Goal: Task Accomplishment & Management: Use online tool/utility

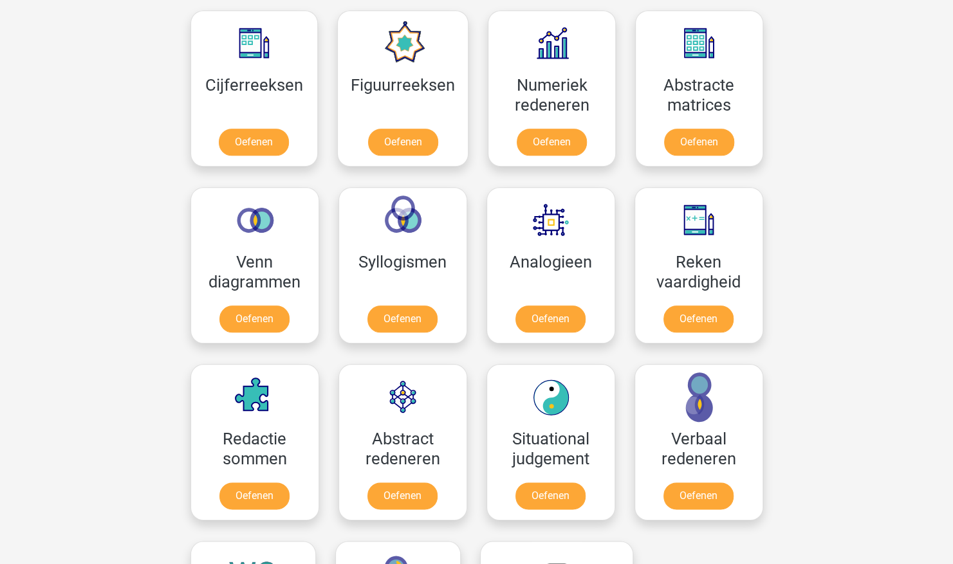
scroll to position [580, 0]
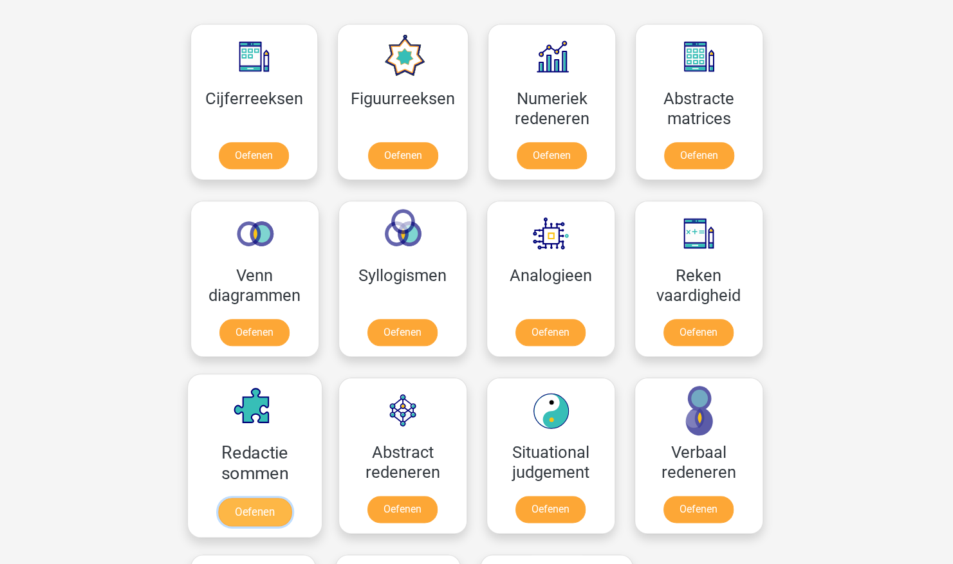
click at [250, 500] on link "Oefenen" at bounding box center [253, 512] width 73 height 28
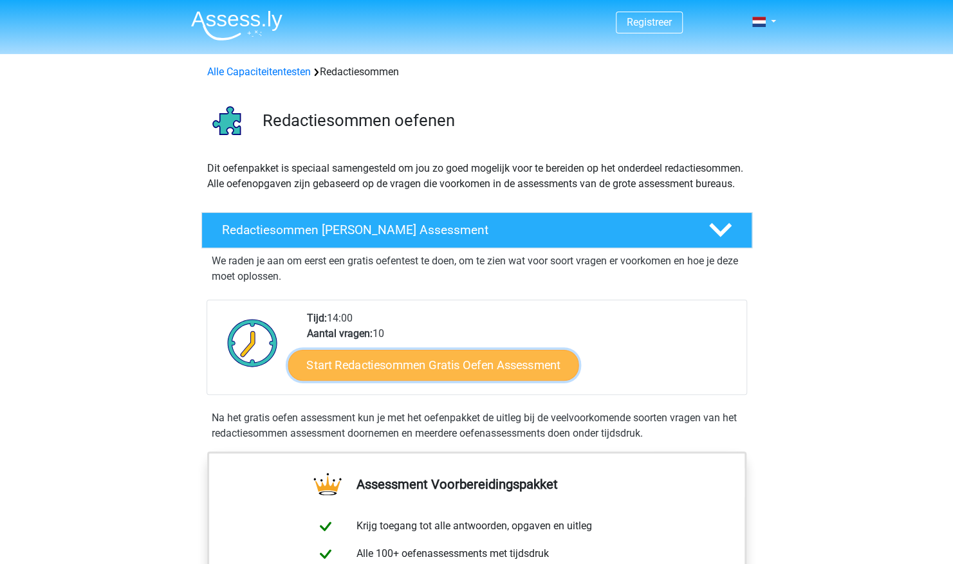
click at [438, 375] on link "Start Redactiesommen Gratis Oefen Assessment" at bounding box center [433, 364] width 291 height 31
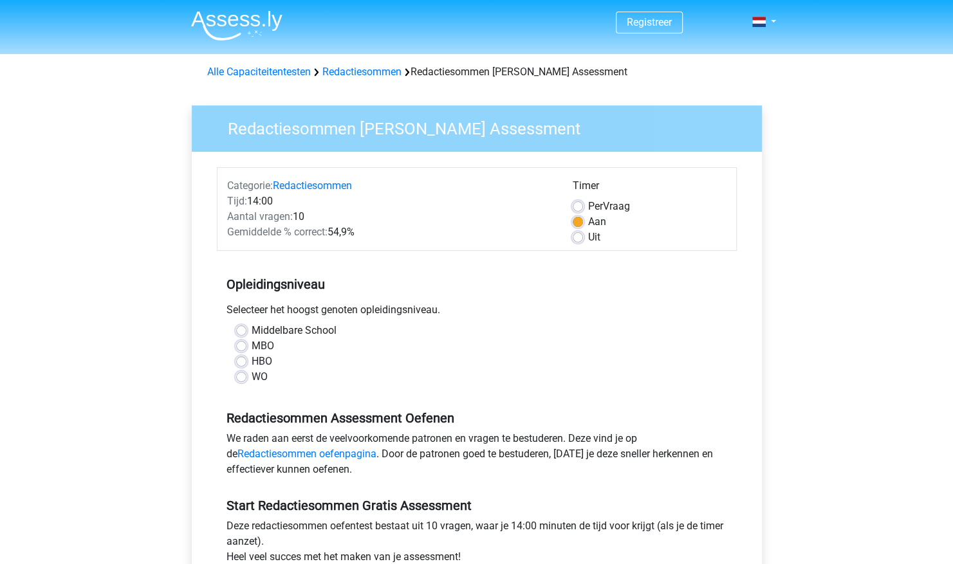
click at [252, 344] on label "MBO" at bounding box center [263, 345] width 23 height 15
click at [246, 344] on input "MBO" at bounding box center [241, 344] width 10 height 13
radio input "true"
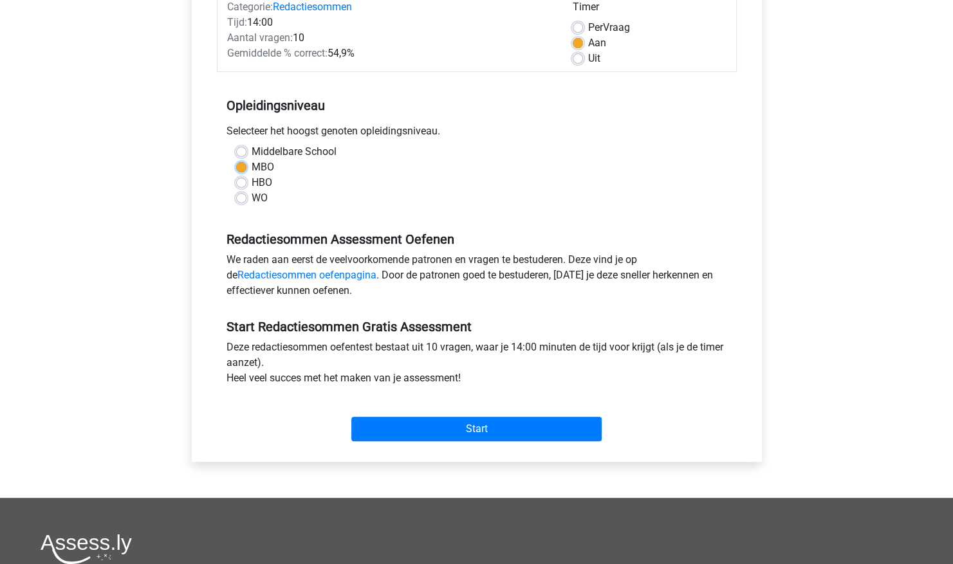
scroll to position [176, 0]
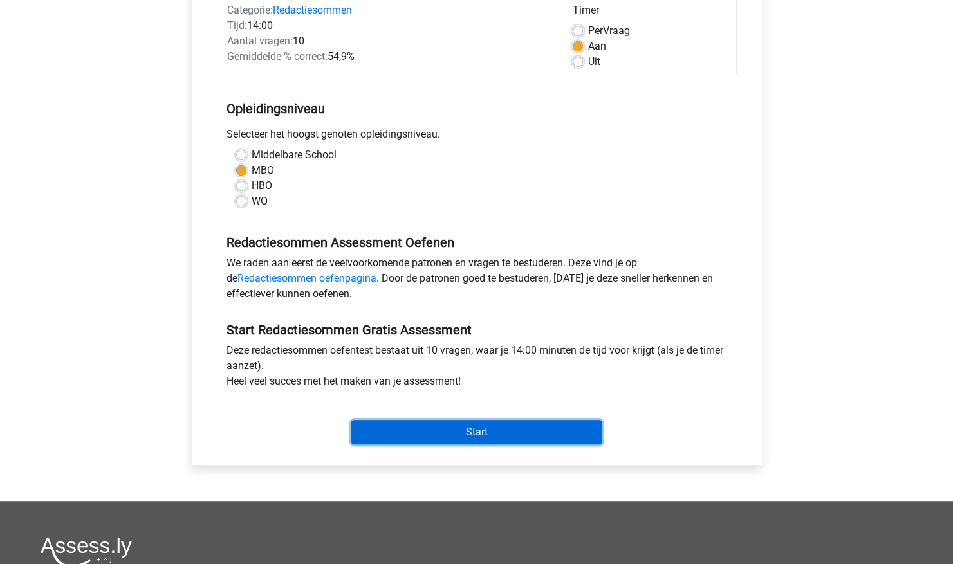
click at [529, 422] on input "Start" at bounding box center [476, 432] width 250 height 24
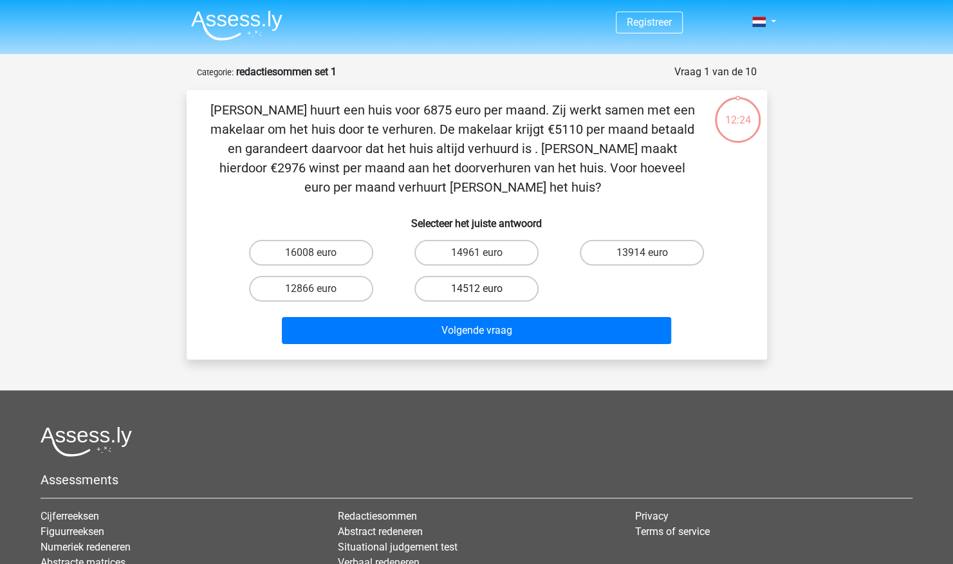
click at [469, 284] on label "14512 euro" at bounding box center [476, 289] width 124 height 26
click at [476, 289] on input "14512 euro" at bounding box center [480, 293] width 8 height 8
radio input "true"
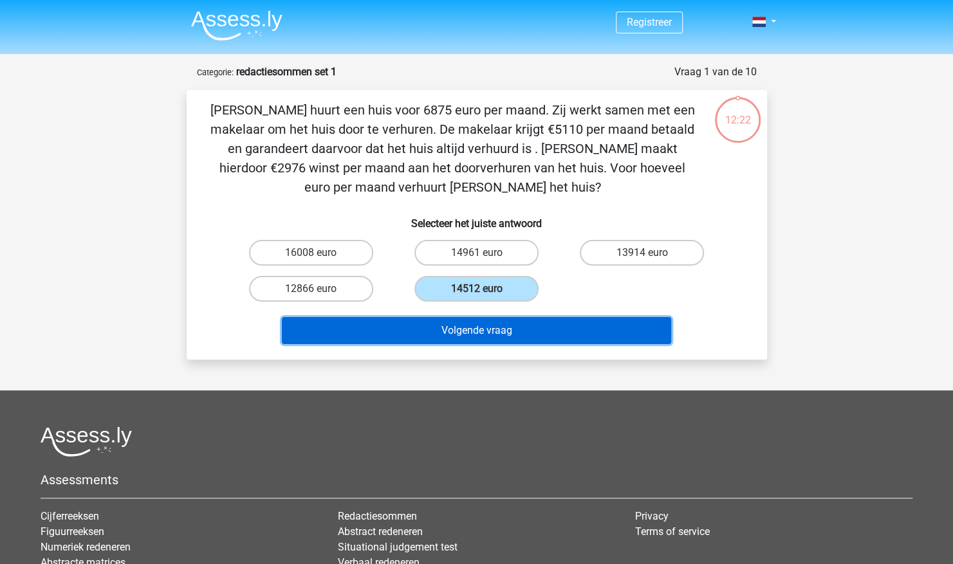
click at [466, 331] on button "Volgende vraag" at bounding box center [476, 330] width 389 height 27
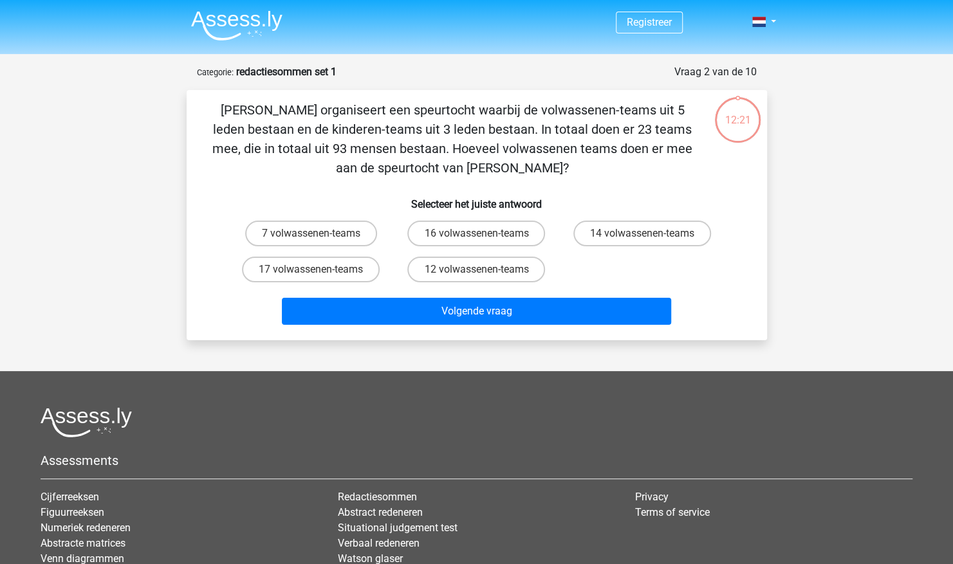
scroll to position [64, 0]
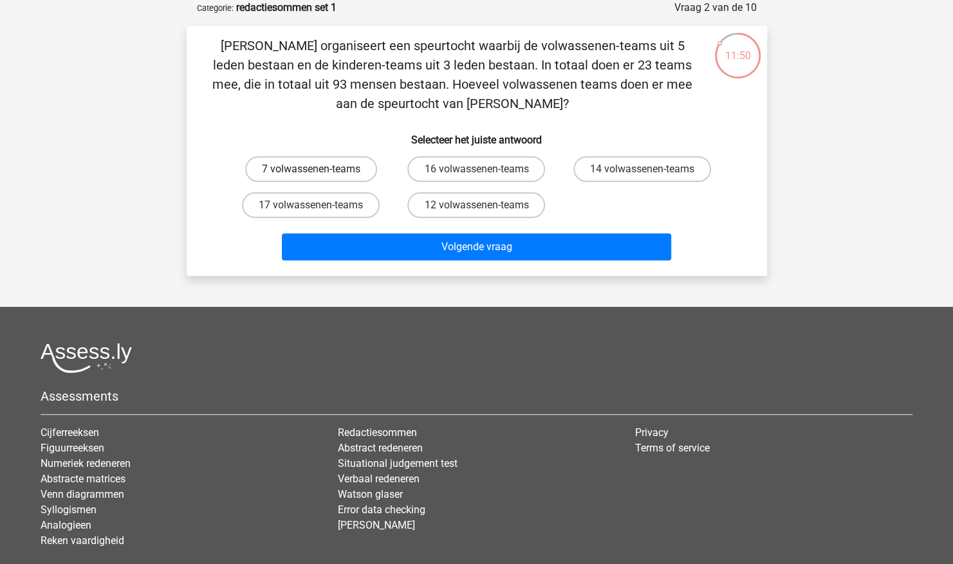
click at [355, 178] on label "7 volwassenen-teams" at bounding box center [311, 169] width 132 height 26
click at [319, 178] on input "7 volwassenen-teams" at bounding box center [315, 173] width 8 height 8
radio input "true"
click at [364, 265] on div "Volgende vraag" at bounding box center [476, 250] width 497 height 32
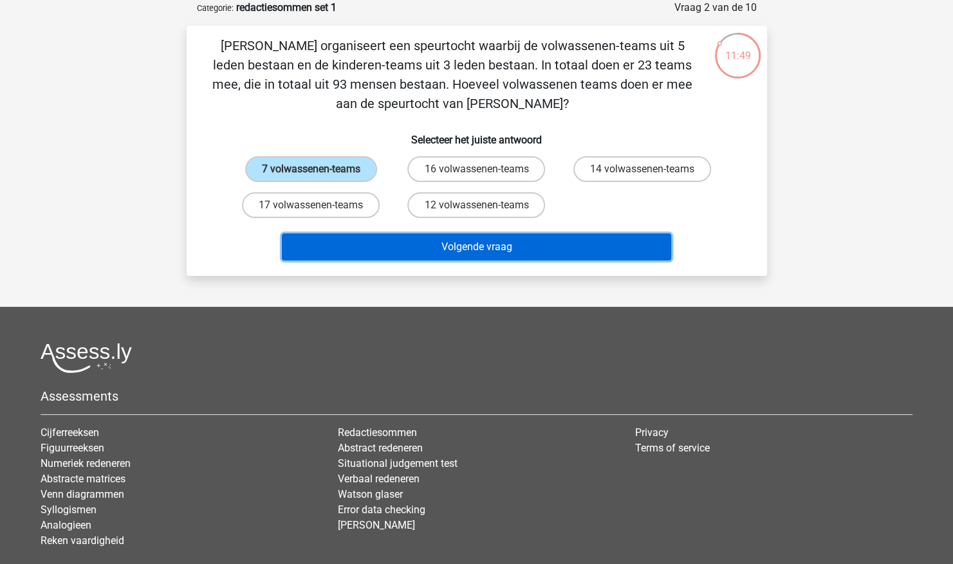
click at [356, 255] on button "Volgende vraag" at bounding box center [476, 247] width 389 height 27
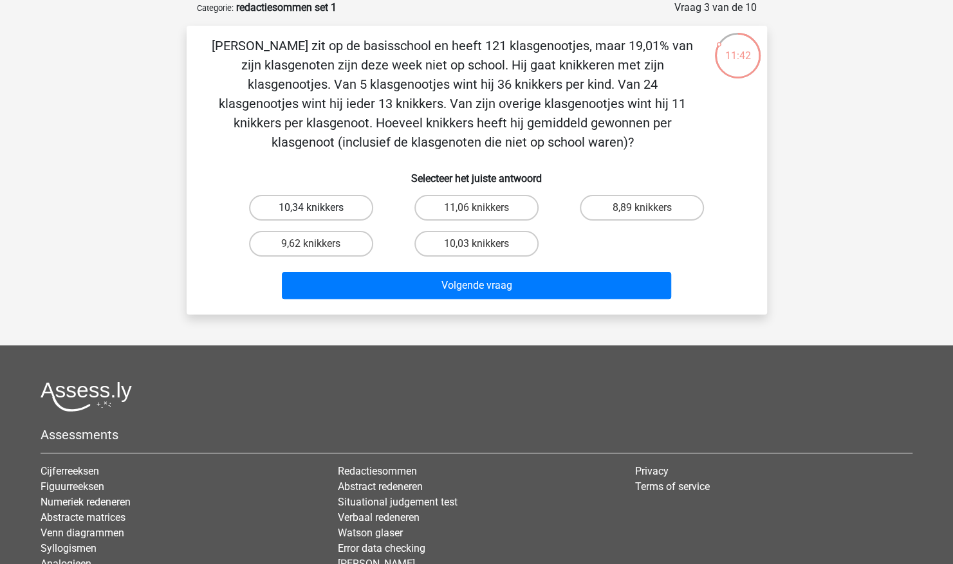
click at [344, 214] on label "10,34 knikkers" at bounding box center [311, 208] width 124 height 26
click at [319, 214] on input "10,34 knikkers" at bounding box center [315, 212] width 8 height 8
radio input "true"
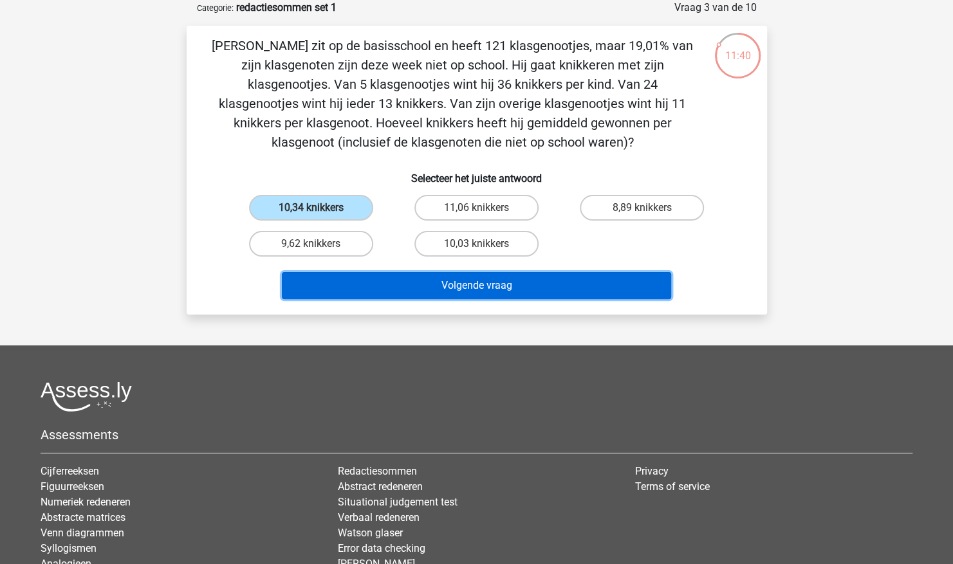
click at [404, 284] on button "Volgende vraag" at bounding box center [476, 285] width 389 height 27
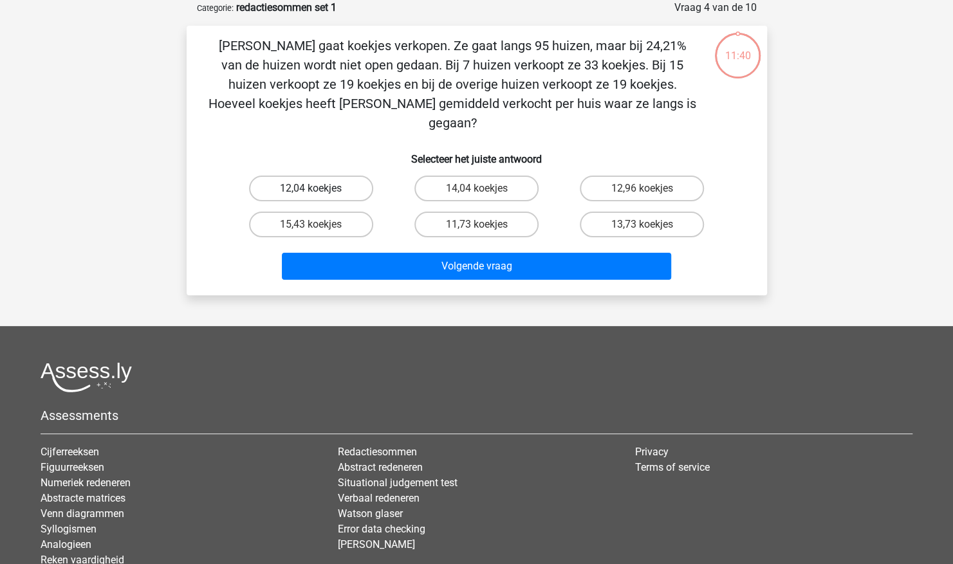
click at [341, 176] on label "12,04 koekjes" at bounding box center [311, 189] width 124 height 26
click at [319, 189] on input "12,04 koekjes" at bounding box center [315, 193] width 8 height 8
radio input "true"
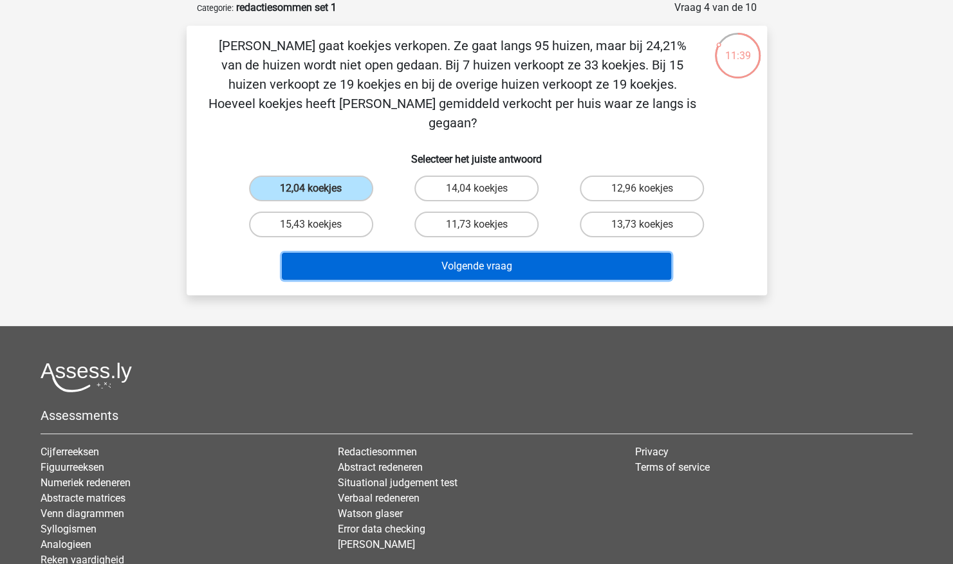
click at [356, 253] on button "Volgende vraag" at bounding box center [476, 266] width 389 height 27
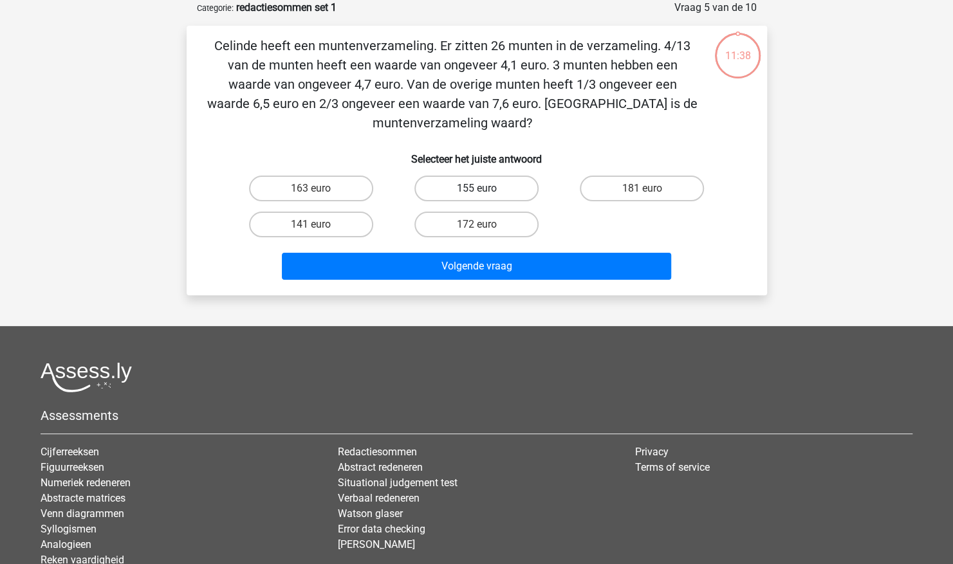
click at [445, 181] on label "155 euro" at bounding box center [476, 189] width 124 height 26
click at [476, 189] on input "155 euro" at bounding box center [480, 193] width 8 height 8
radio input "true"
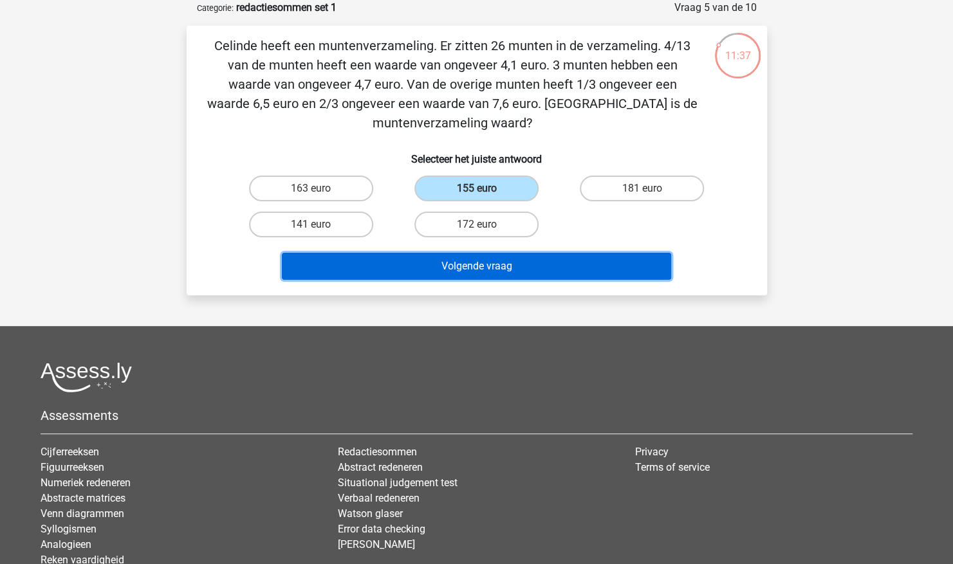
click at [440, 261] on button "Volgende vraag" at bounding box center [476, 266] width 389 height 27
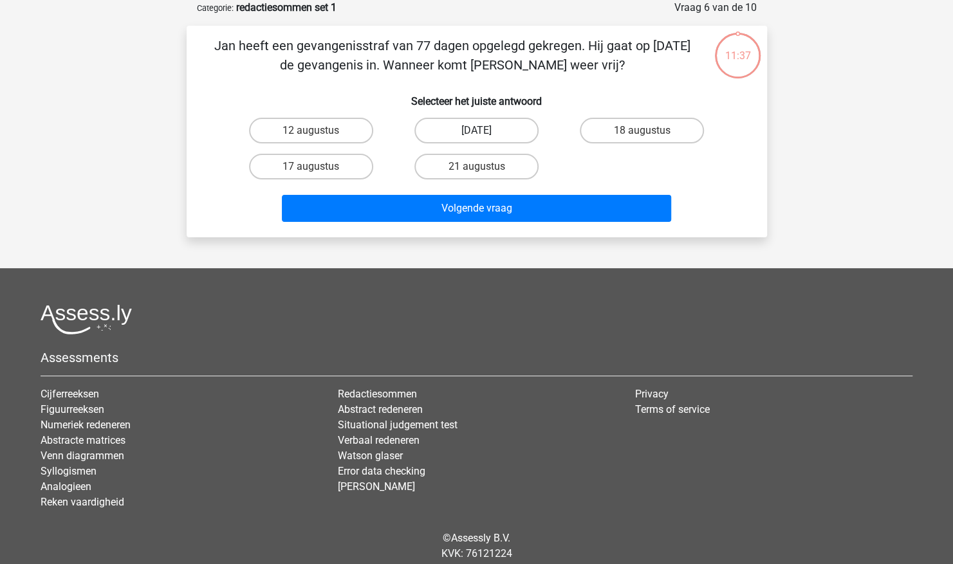
click at [467, 135] on label "13 augustus" at bounding box center [476, 131] width 124 height 26
click at [476, 135] on input "13 augustus" at bounding box center [480, 135] width 8 height 8
radio input "true"
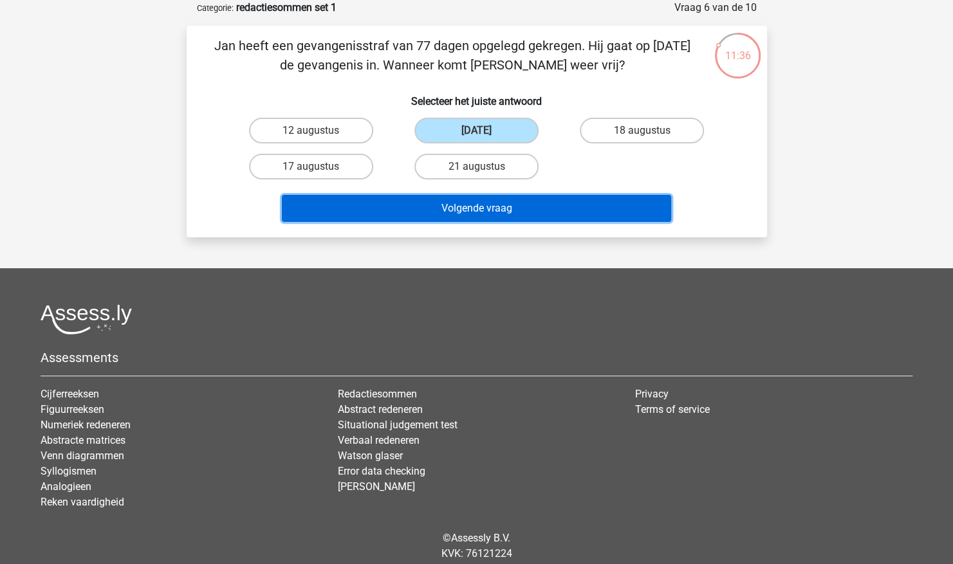
click at [459, 203] on button "Volgende vraag" at bounding box center [476, 208] width 389 height 27
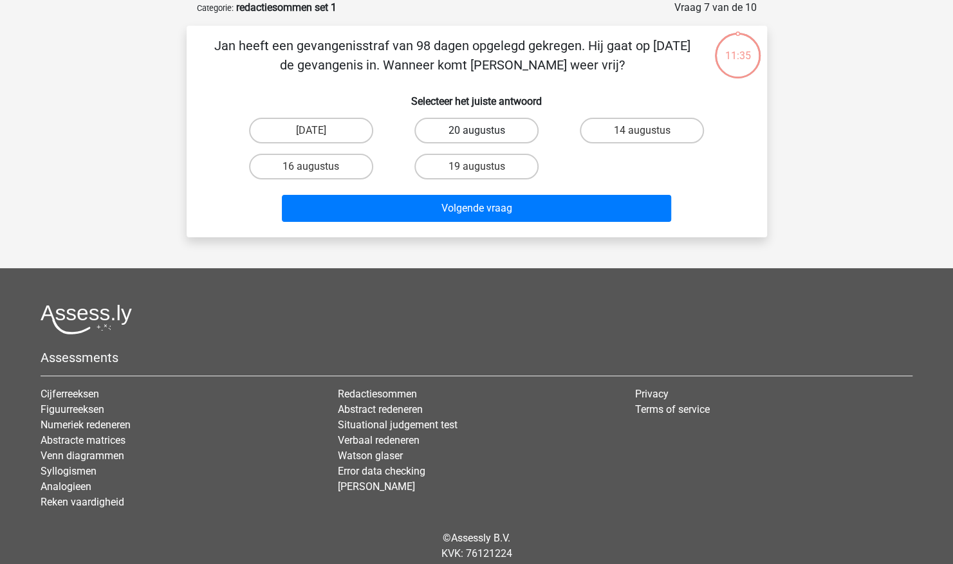
click at [510, 129] on label "20 augustus" at bounding box center [476, 131] width 124 height 26
click at [485, 131] on input "20 augustus" at bounding box center [480, 135] width 8 height 8
radio input "true"
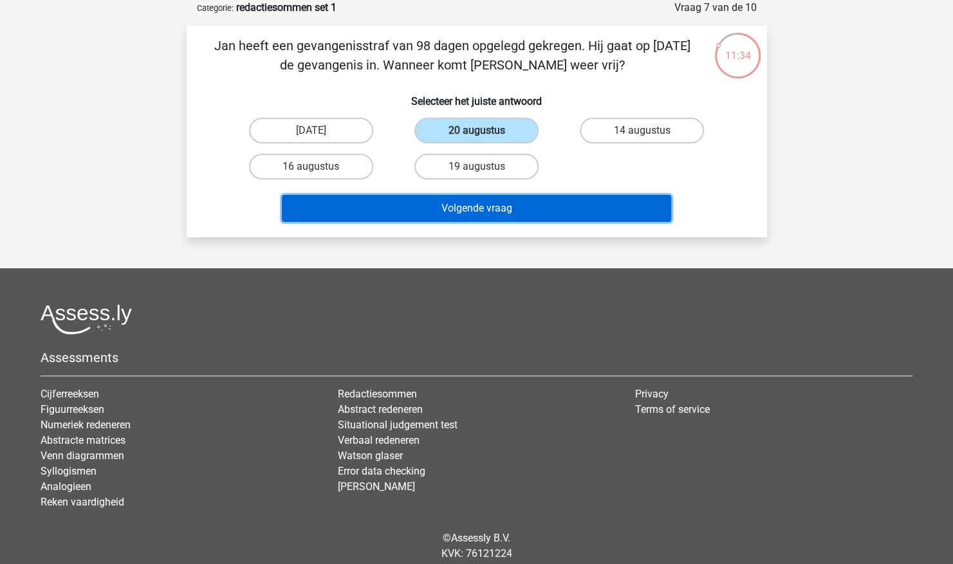
click at [490, 212] on button "Volgende vraag" at bounding box center [476, 208] width 389 height 27
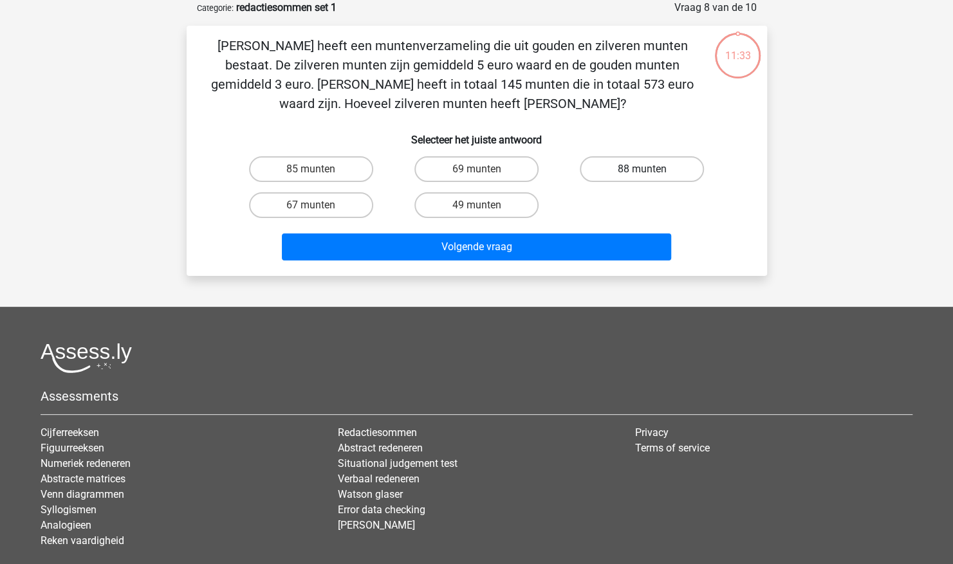
click at [605, 165] on label "88 munten" at bounding box center [642, 169] width 124 height 26
click at [642, 169] on input "88 munten" at bounding box center [646, 173] width 8 height 8
radio input "true"
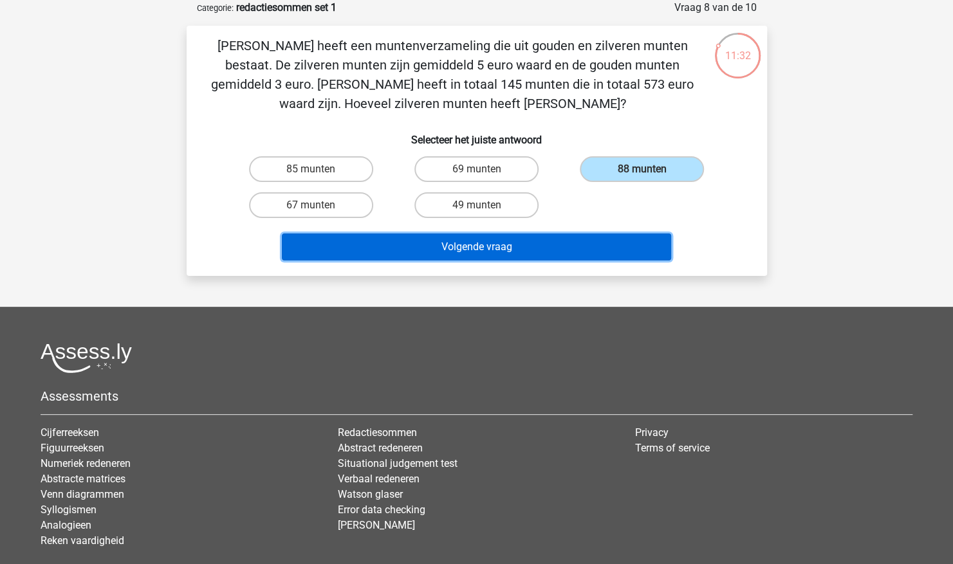
click at [566, 246] on button "Volgende vraag" at bounding box center [476, 247] width 389 height 27
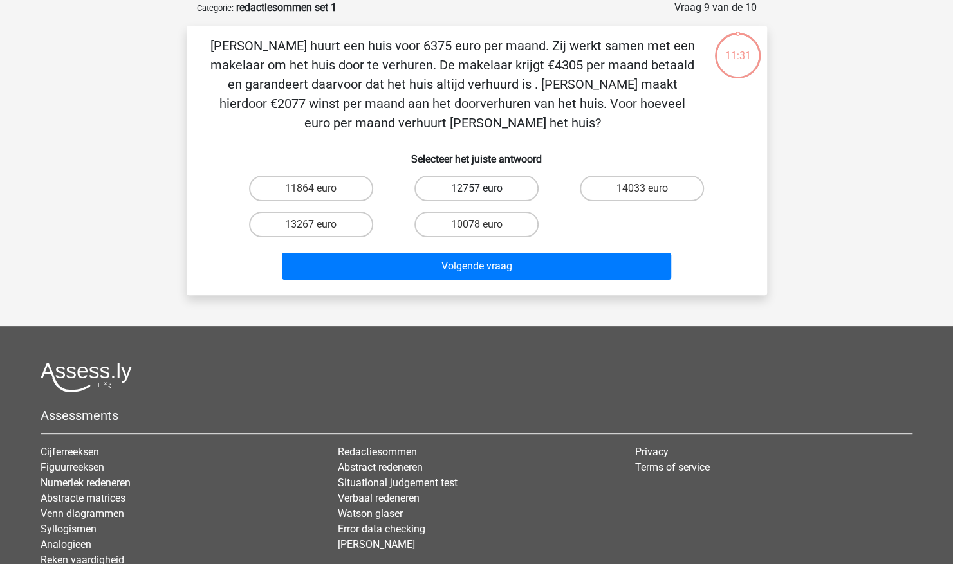
click at [520, 190] on label "12757 euro" at bounding box center [476, 189] width 124 height 26
click at [485, 190] on input "12757 euro" at bounding box center [480, 193] width 8 height 8
radio input "true"
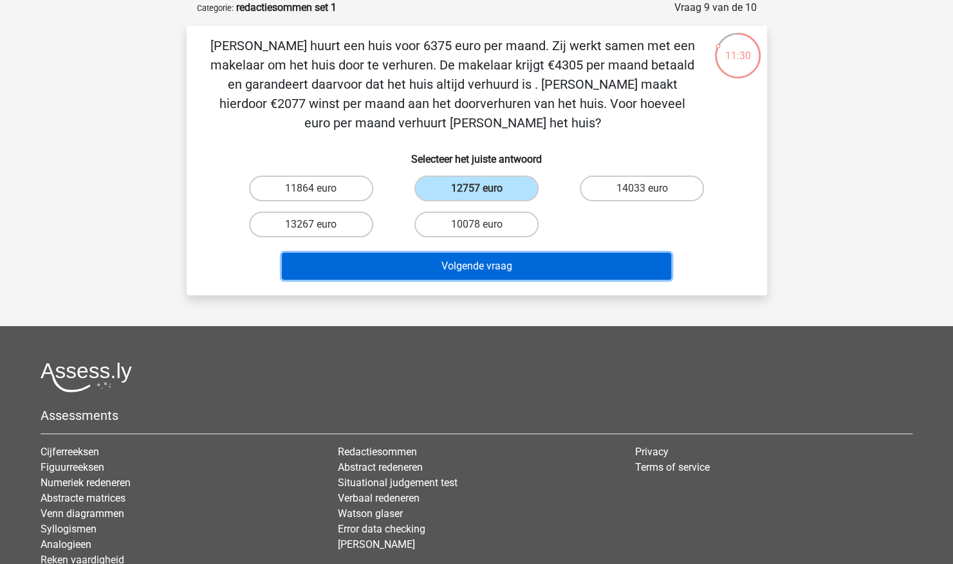
click at [506, 261] on button "Volgende vraag" at bounding box center [476, 266] width 389 height 27
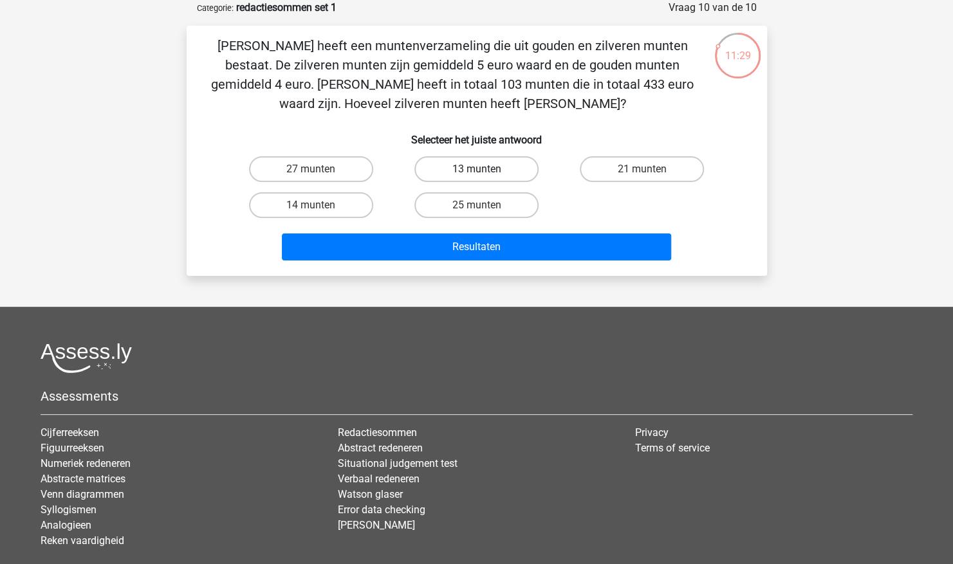
click at [490, 167] on label "13 munten" at bounding box center [476, 169] width 124 height 26
click at [485, 169] on input "13 munten" at bounding box center [480, 173] width 8 height 8
radio input "true"
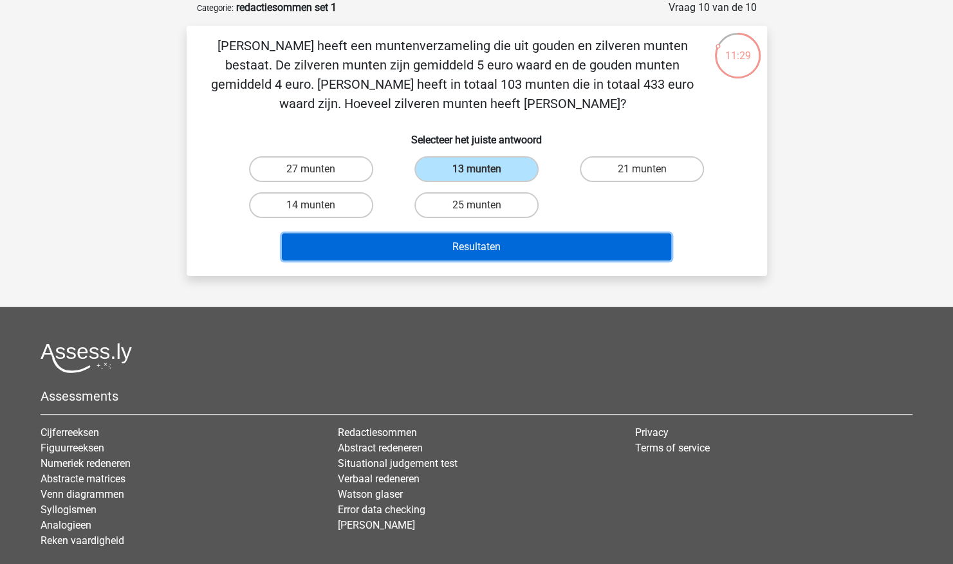
click at [487, 246] on button "Resultaten" at bounding box center [476, 247] width 389 height 27
